Goal: Contribute content: Contribute content

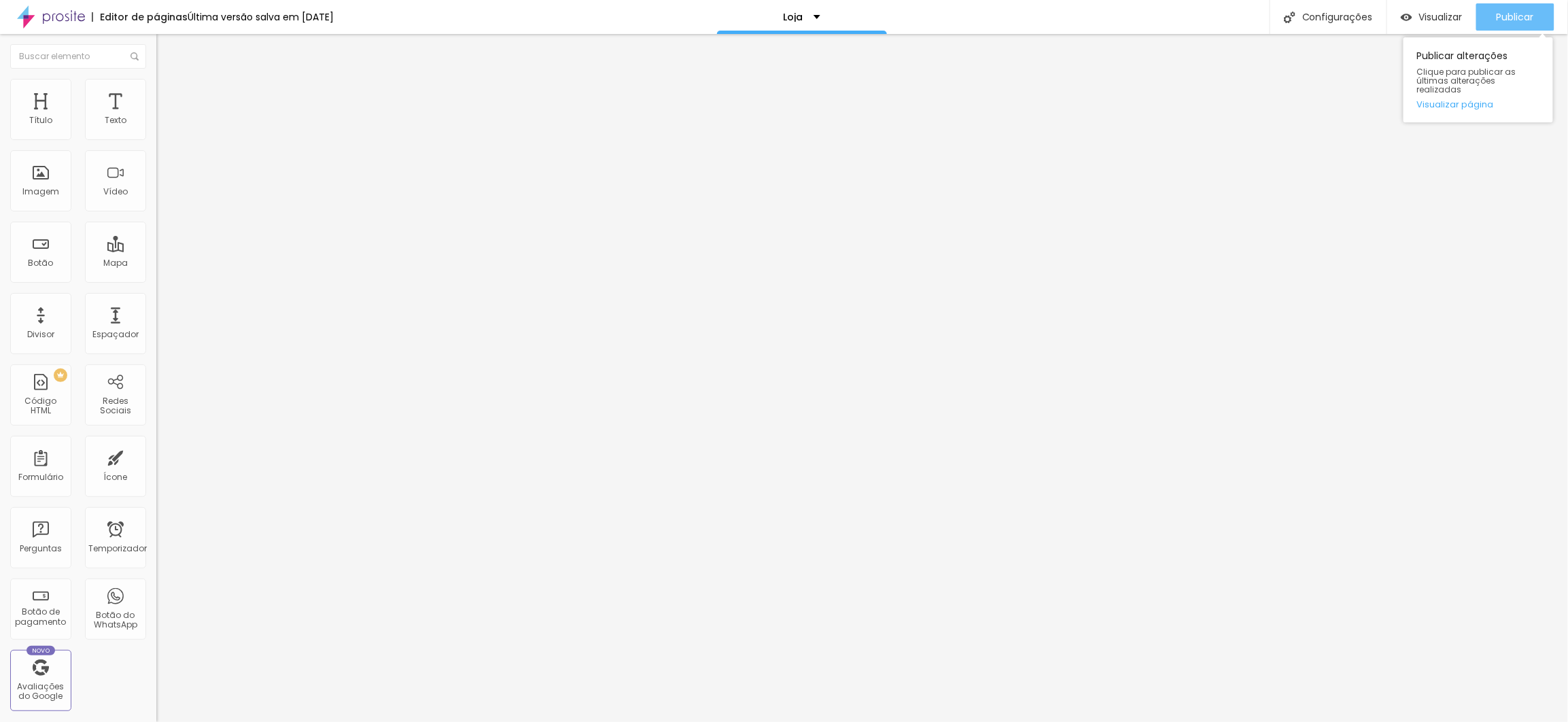
click at [1502, 11] on font "Publicar" at bounding box center [1515, 17] width 37 height 14
click at [1511, 2] on div "Publicar Publicar alterações Clique para publicar as últimas alterações realiza…" at bounding box center [1515, 17] width 78 height 34
click at [1508, 20] on font "Publicar" at bounding box center [1515, 17] width 37 height 14
click at [156, 128] on input "text" at bounding box center [238, 121] width 163 height 14
paste input "Consultar prazos de entrega!"
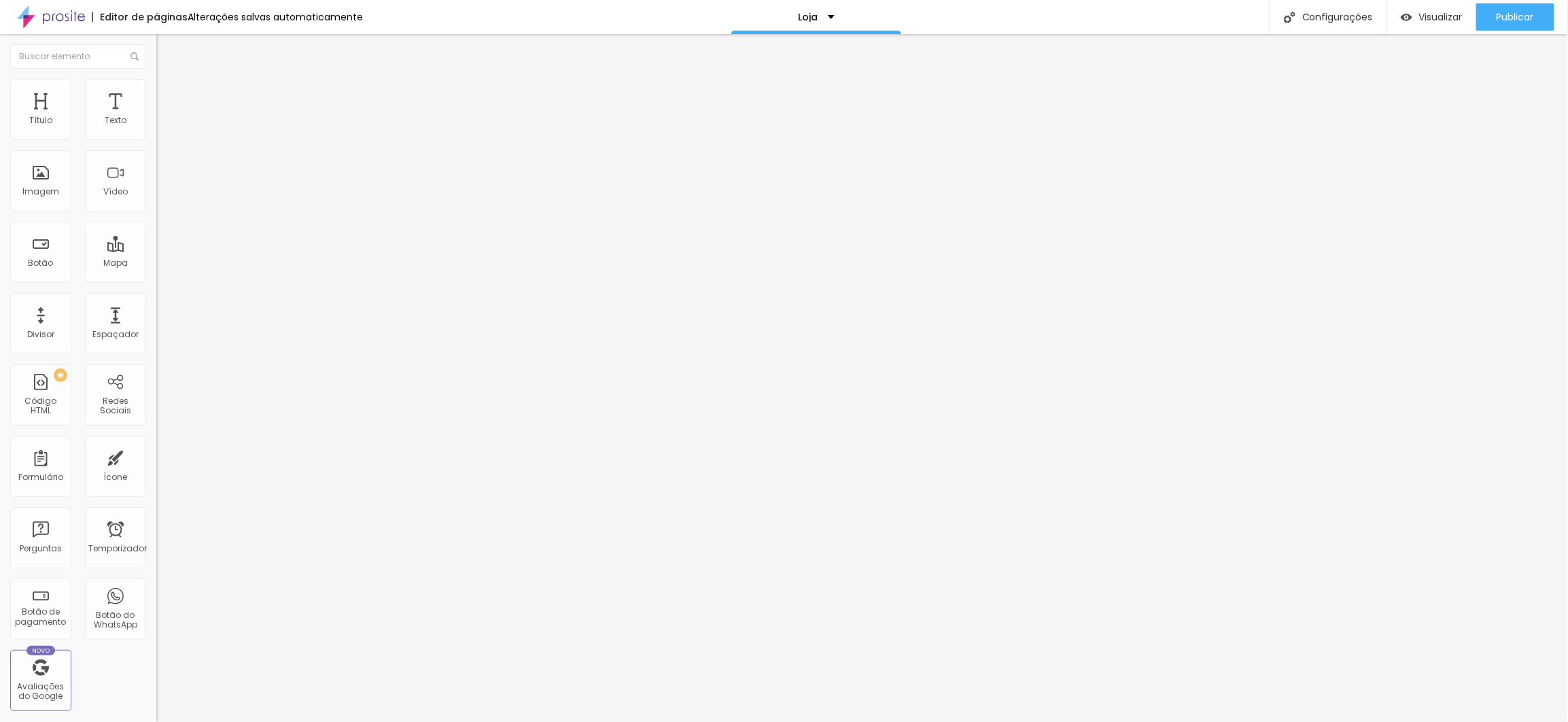
paste input "[URL][DOMAIN_NAME]"
type input "[URL][DOMAIN_NAME]"
click at [156, 203] on font "Padrão 4:3" at bounding box center [179, 198] width 45 height 12
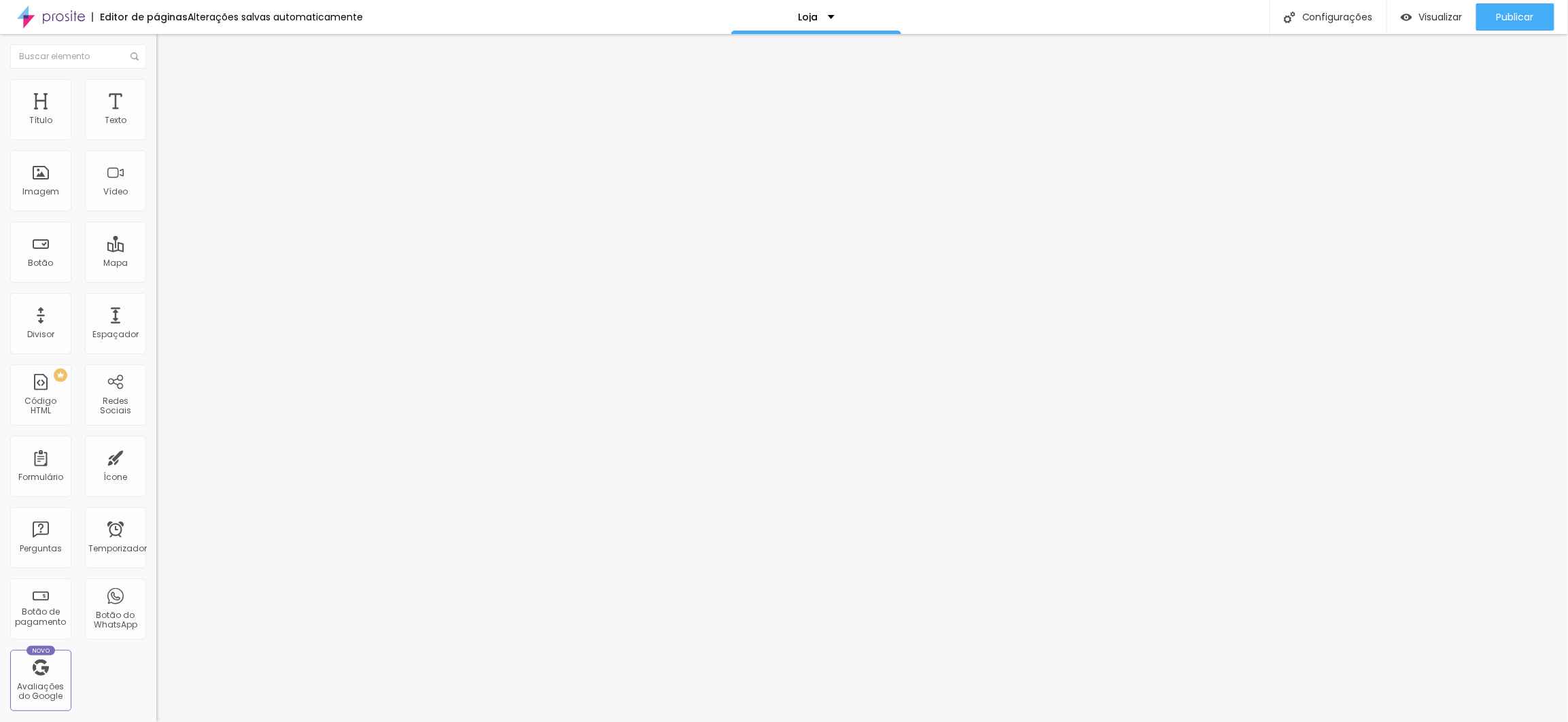
click at [156, 211] on span "Ultrawide" at bounding box center [176, 205] width 39 height 12
click at [156, 225] on span "Largo" at bounding box center [168, 218] width 24 height 12
click at [156, 239] on div "Vertical 1 3:4" at bounding box center [235, 235] width 156 height 9
click at [156, 210] on div "Ultrawide 21:9" at bounding box center [235, 206] width 156 height 9
click at [156, 203] on font "Padrão 4:3" at bounding box center [179, 198] width 45 height 12
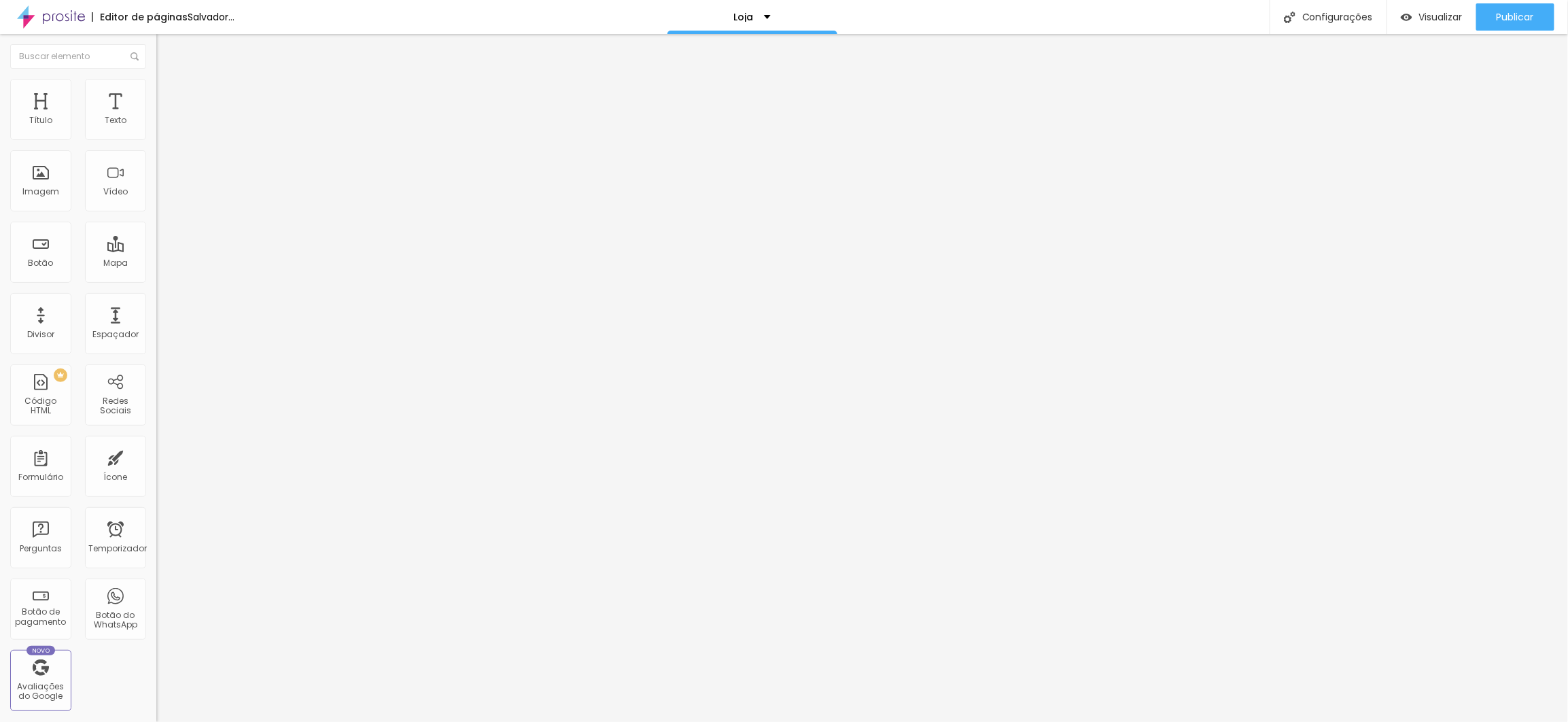
click at [156, 203] on font "Padrão 4:3" at bounding box center [179, 198] width 45 height 12
click at [156, 256] on div "Reprodução automática" at bounding box center [235, 252] width 156 height 9
click at [156, 256] on div at bounding box center [235, 256] width 156 height 0
click at [156, 264] on div at bounding box center [235, 264] width 156 height 0
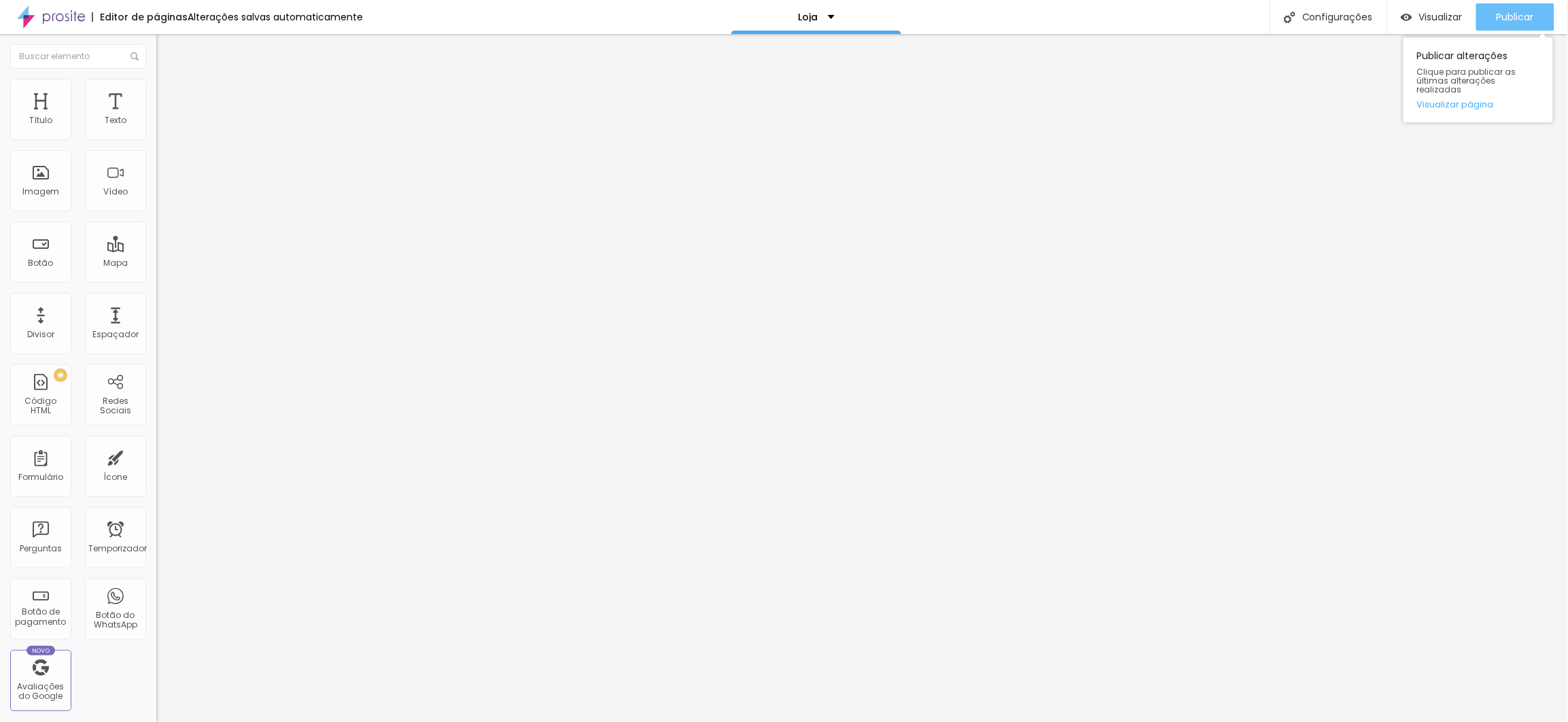
click at [1518, 10] on font "Publicar" at bounding box center [1515, 17] width 37 height 14
click at [156, 88] on li "Estilo" at bounding box center [235, 86] width 156 height 14
type input "96"
type input "91"
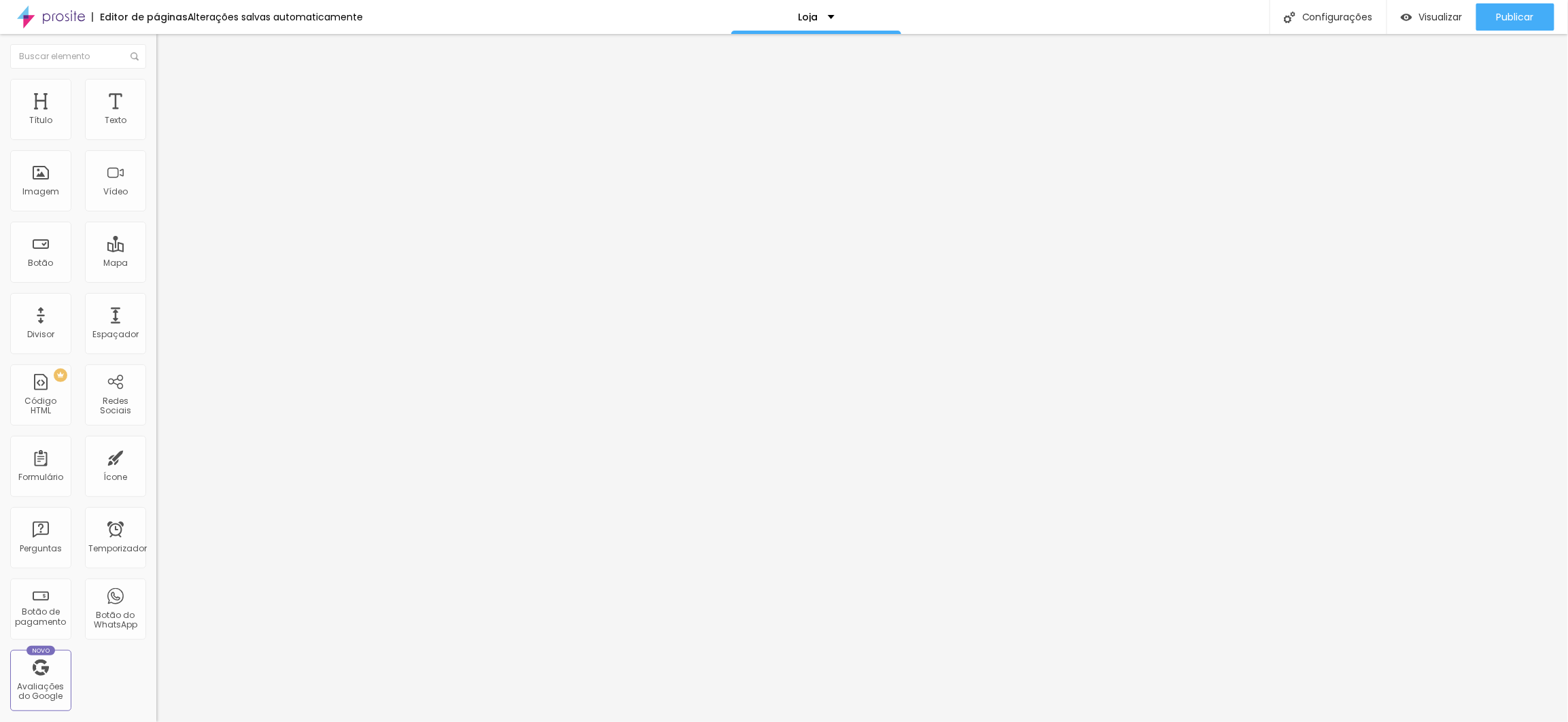
type input "91"
type input "90"
type input "89"
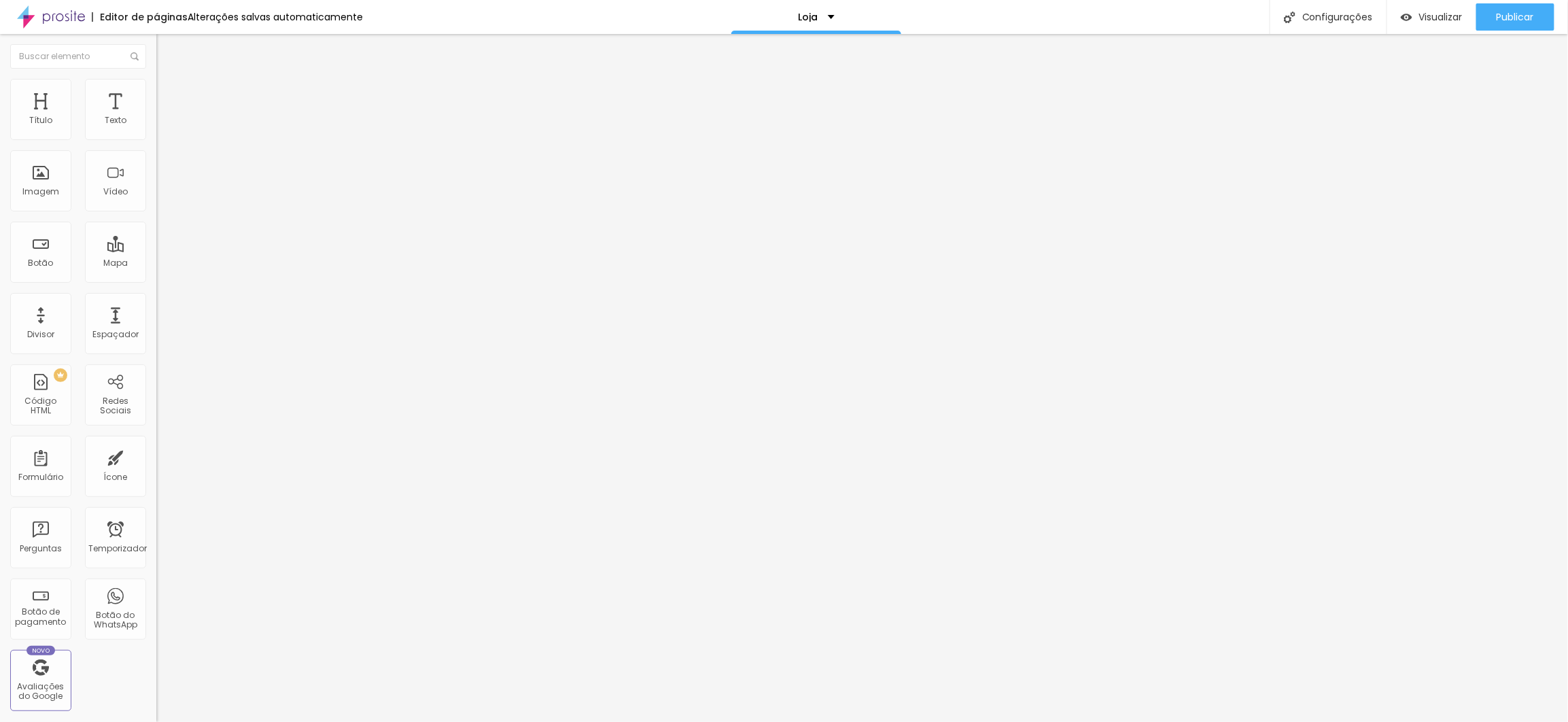
type input "86"
drag, startPoint x: 136, startPoint y: 146, endPoint x: 115, endPoint y: 146, distance: 21.0
type input "86"
click at [156, 139] on input "range" at bounding box center [200, 134] width 87 height 11
click at [1499, 14] on font "Publicar" at bounding box center [1515, 17] width 37 height 14
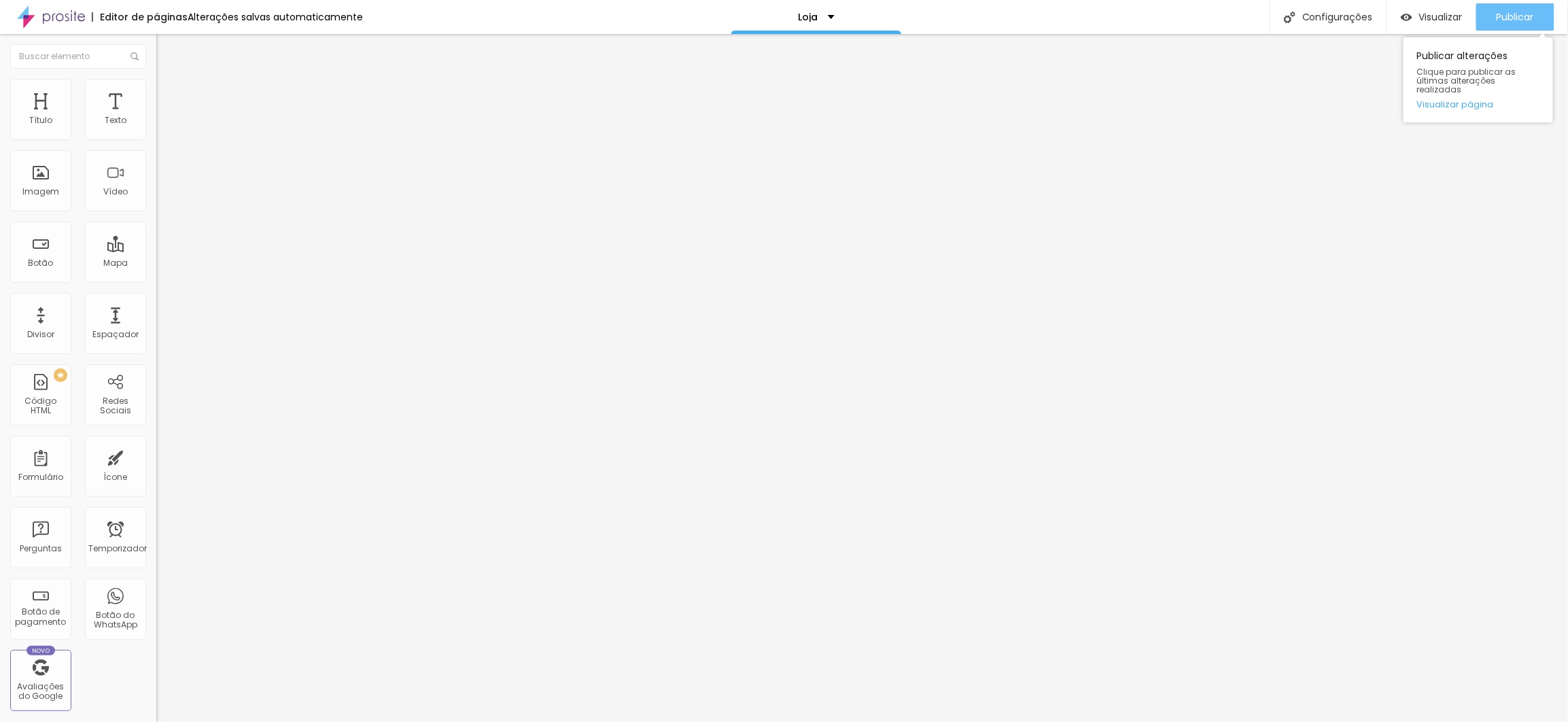
click at [1510, 6] on div "Publicar" at bounding box center [1515, 16] width 37 height 27
click at [156, 128] on input "text" at bounding box center [238, 121] width 163 height 14
paste input "https://www.youtube.com/watch?v=_bMGR1jlC5M"
type input "https://www.youtube.com/watch?v=_bMGR1jlC5M"
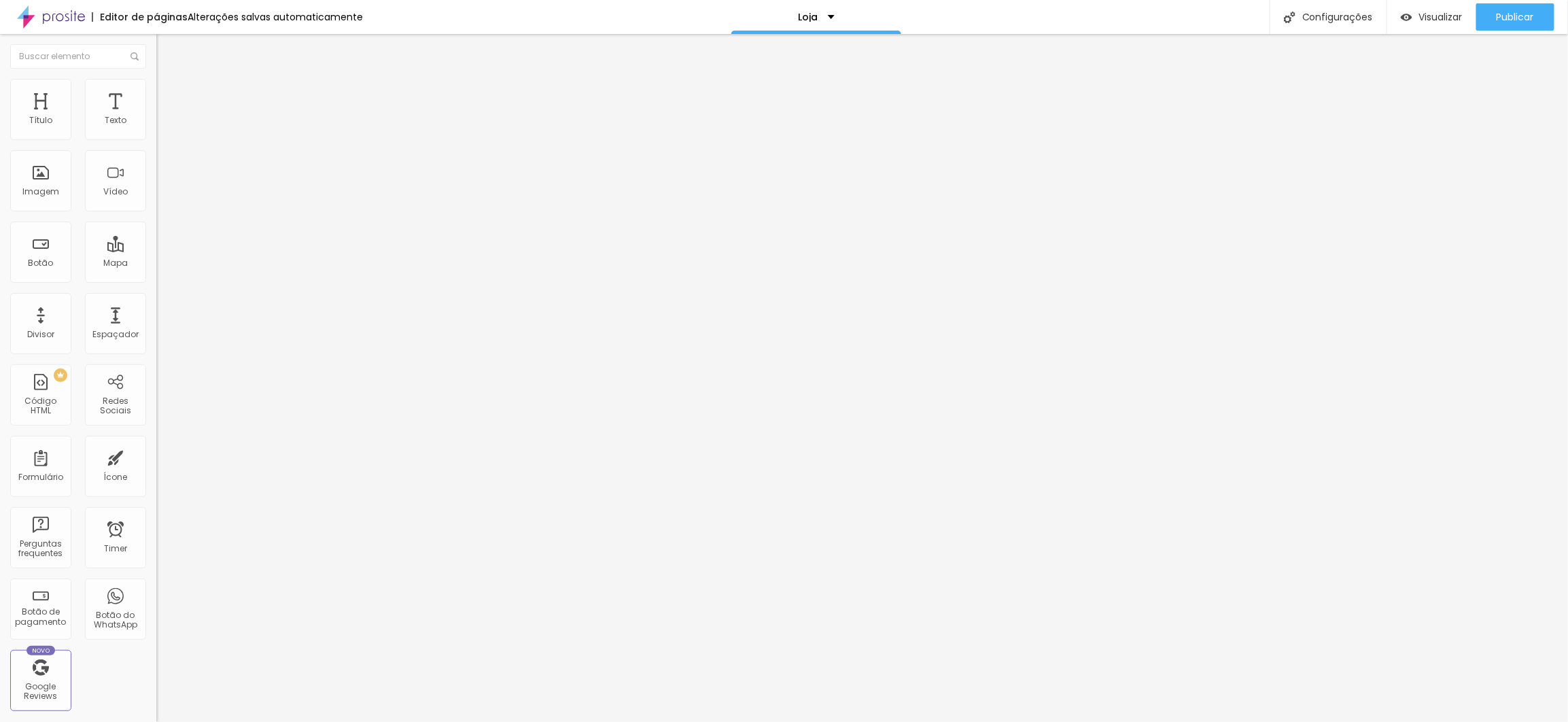
scroll to position [0, 0]
click at [156, 203] on span "4:3 Standard" at bounding box center [184, 198] width 55 height 12
click at [156, 218] on div "Wide 16:9" at bounding box center [235, 214] width 156 height 9
click at [156, 256] on div at bounding box center [235, 256] width 156 height 0
click at [156, 203] on span "21:9 Ultrawide" at bounding box center [184, 198] width 56 height 12
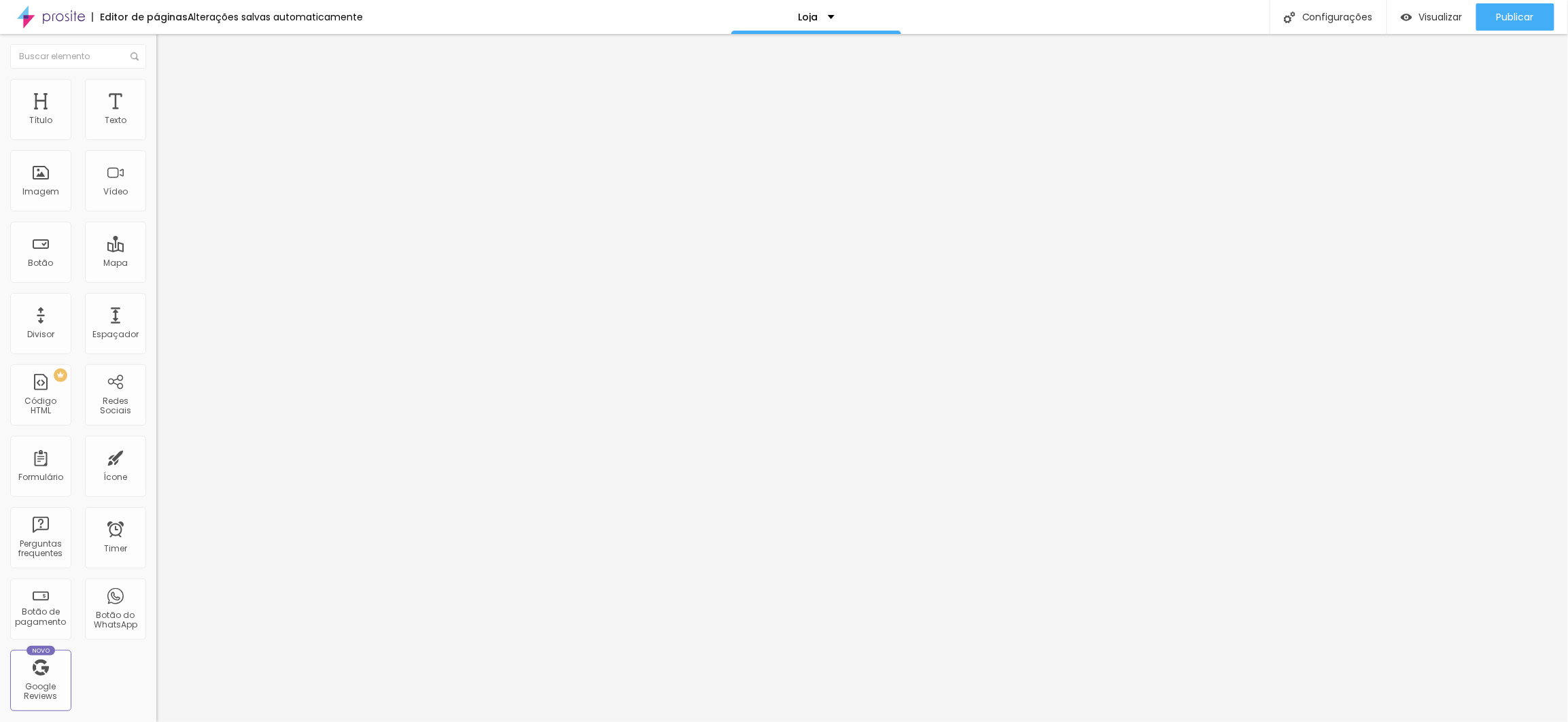
click at [156, 223] on div "Wide 16:9" at bounding box center [235, 218] width 156 height 9
click at [156, 128] on input "https://www.youtube.com/watch?v=_bMGR1jlC5M" at bounding box center [238, 121] width 163 height 14
paste input "ts_jB4A32to"
type input "https://www.youtube.com/watch?v=ts_jB4A32to"
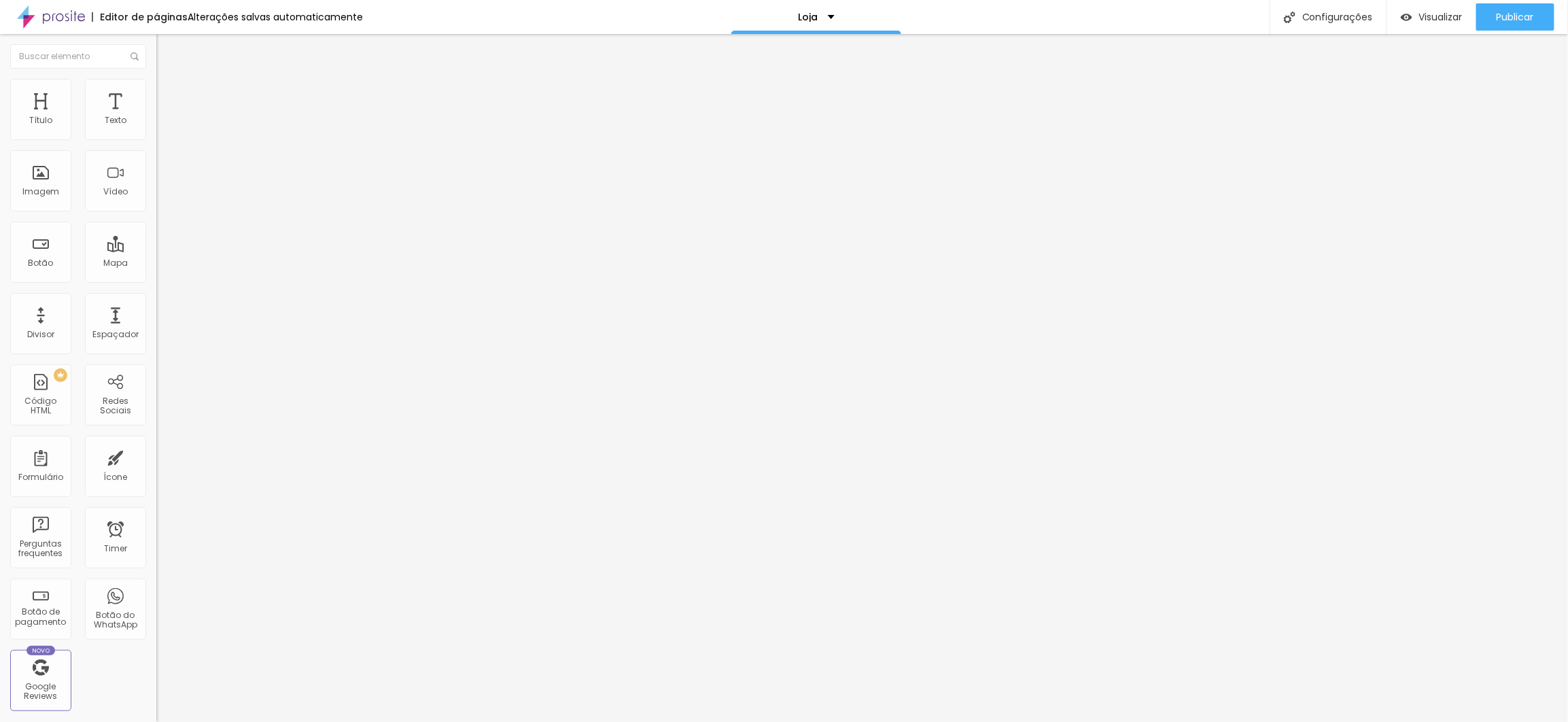
scroll to position [0, 0]
click at [156, 128] on input "https://www.youtube.com/watch?v=_bMGR1jlC5M" at bounding box center [238, 121] width 163 height 14
paste input "ZbuZJQw7bbg&t=37s"
type input "https://www.youtube.com/watch?v=ZbuZJQw7bbg&t=37s"
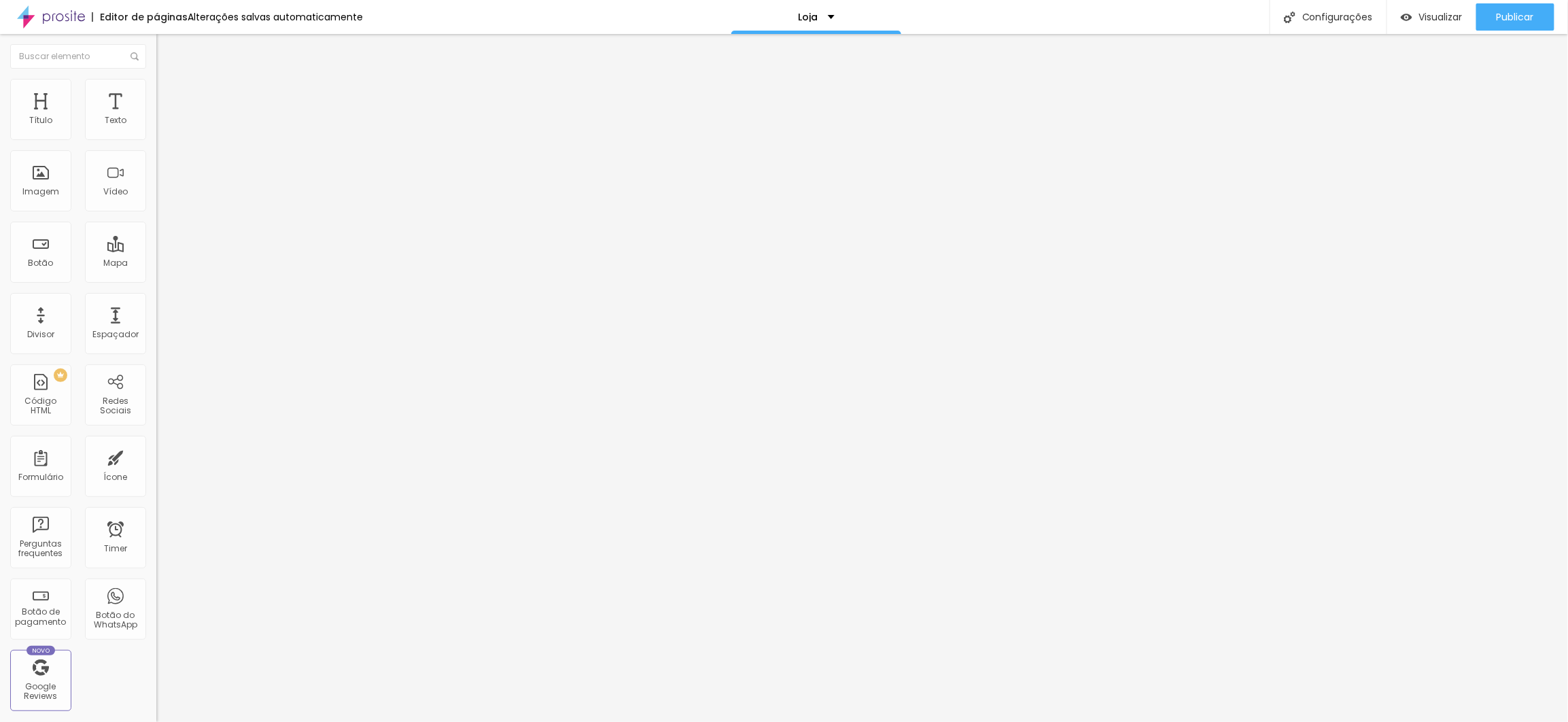
click at [169, 93] on span "Estilo" at bounding box center [179, 88] width 21 height 12
click at [1515, 12] on span "Publicar" at bounding box center [1515, 17] width 37 height 11
click at [1510, 12] on span "Publicar" at bounding box center [1515, 17] width 37 height 11
click at [1504, 12] on span "Publicar" at bounding box center [1515, 17] width 37 height 11
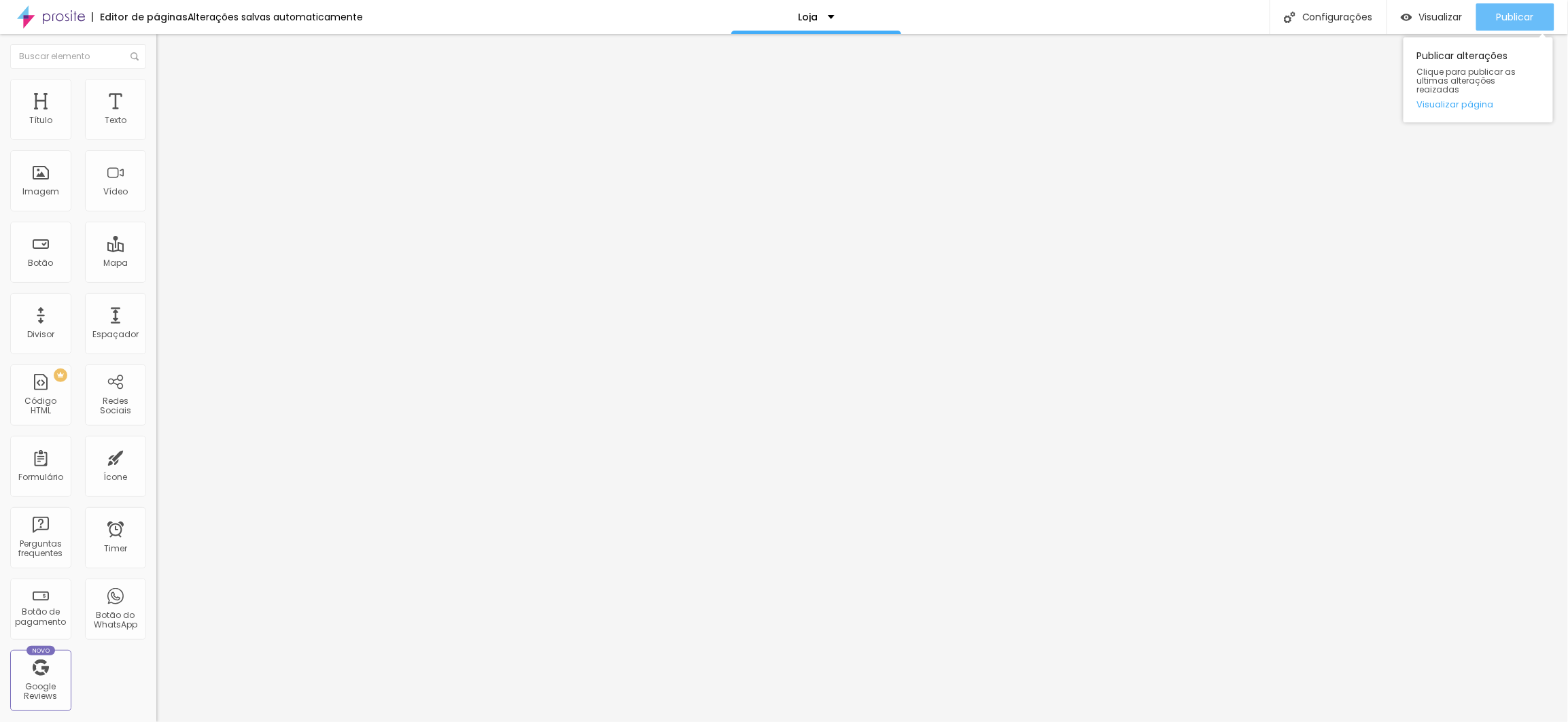
click at [1511, 22] on span "Publicar" at bounding box center [1515, 17] width 37 height 11
click at [1502, 19] on font "Publicar" at bounding box center [1515, 17] width 37 height 14
click at [1516, 3] on div "Publicar" at bounding box center [1515, 16] width 37 height 27
click at [1435, 19] on font "Visualizar" at bounding box center [1441, 17] width 43 height 14
click at [1515, 19] on font "Publicar" at bounding box center [1515, 17] width 37 height 14
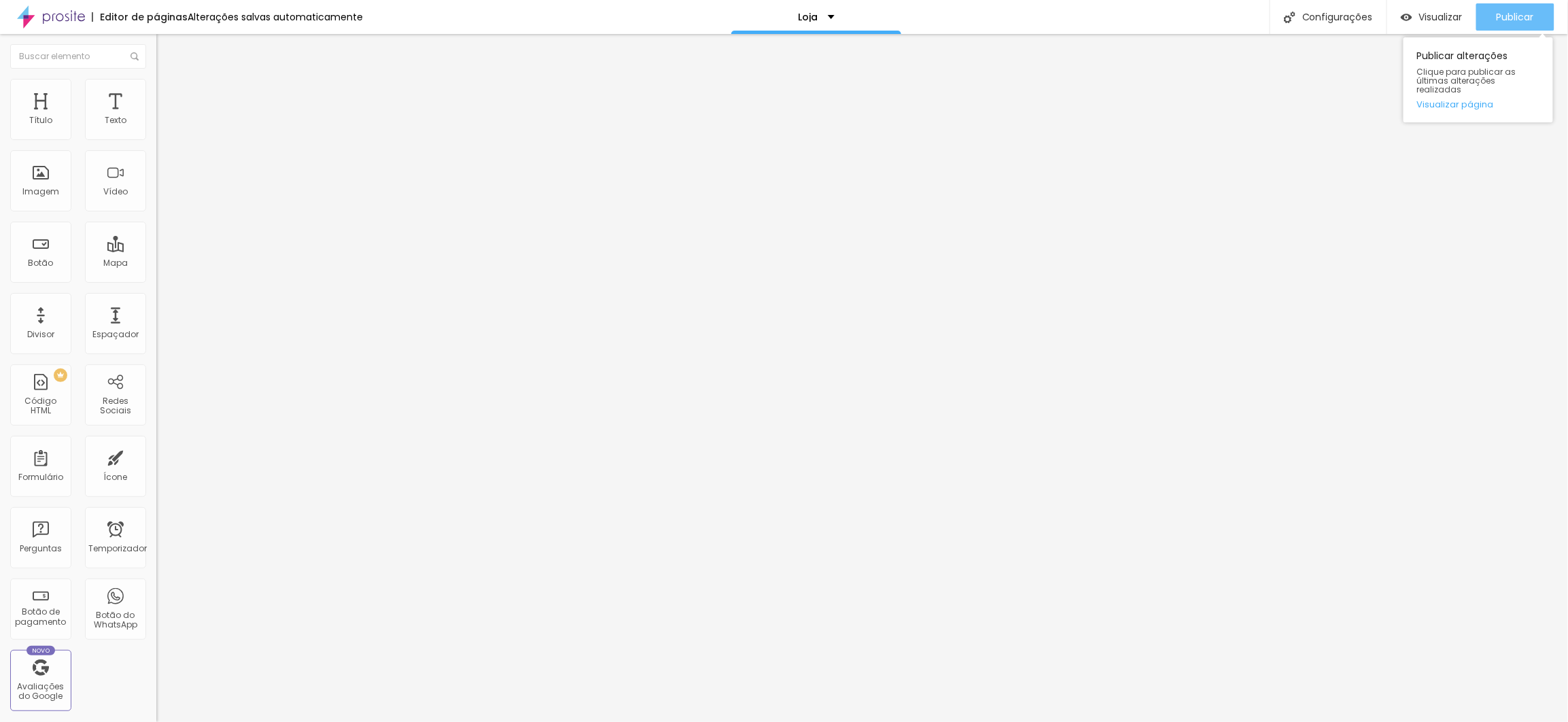
click at [1511, 12] on font "Publicar" at bounding box center [1515, 17] width 37 height 14
click at [1505, 12] on font "Publicar" at bounding box center [1515, 17] width 37 height 14
click at [1511, 6] on div "Publicar" at bounding box center [1515, 16] width 37 height 27
